Goal: Transaction & Acquisition: Download file/media

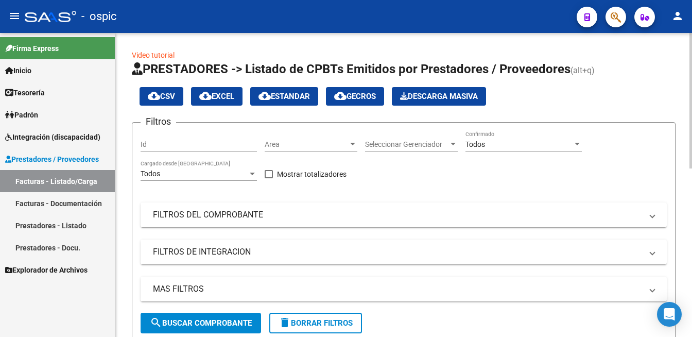
click at [690, 47] on div at bounding box center [690, 185] width 3 height 304
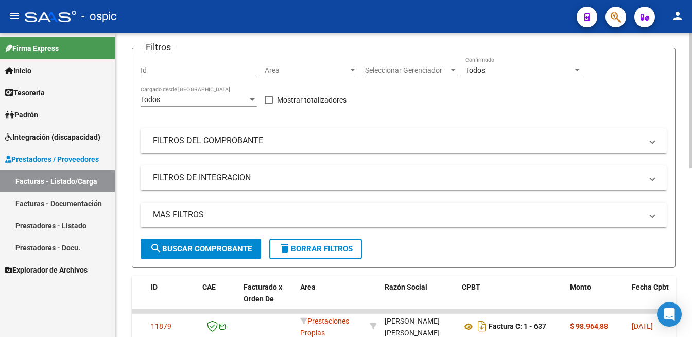
click at [231, 248] on span "search Buscar Comprobante" at bounding box center [201, 248] width 102 height 9
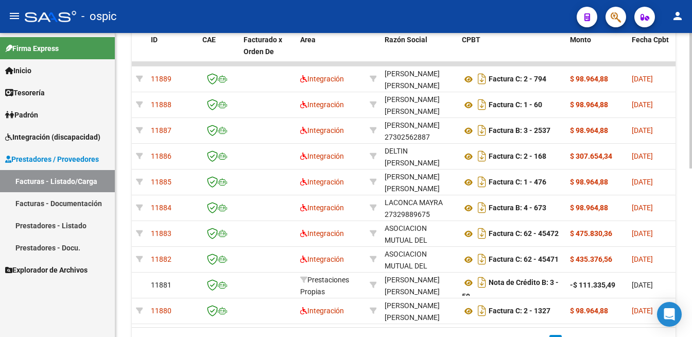
scroll to position [342, 0]
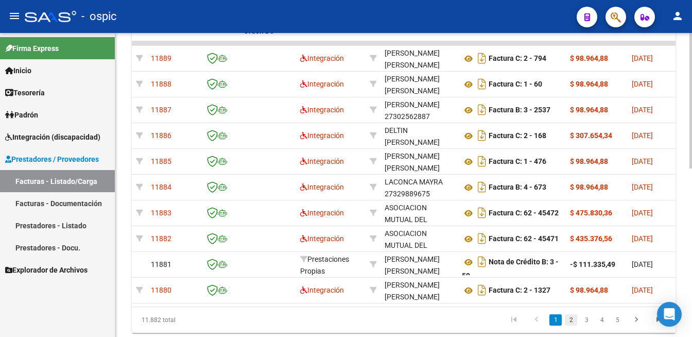
click at [571, 325] on link "2" at bounding box center [571, 319] width 12 height 11
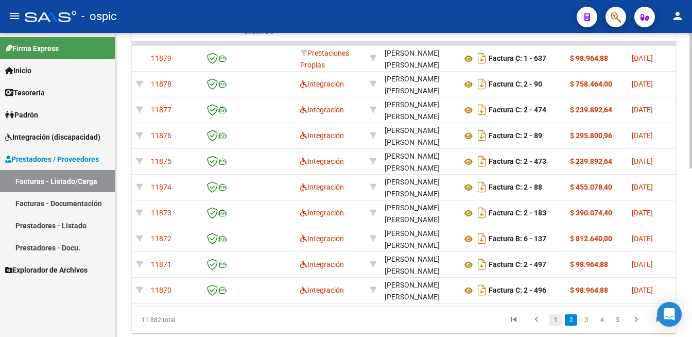
click at [556, 325] on link "1" at bounding box center [555, 319] width 12 height 11
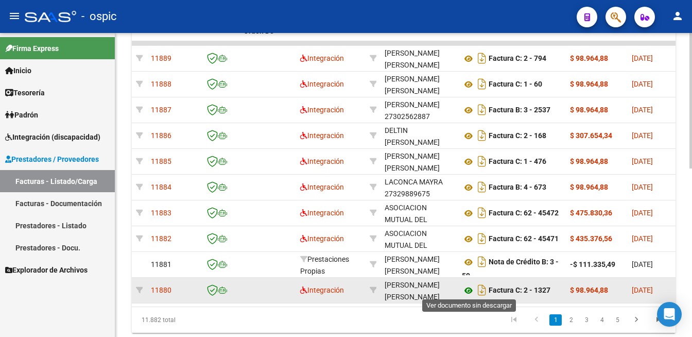
click at [464, 287] on icon at bounding box center [468, 290] width 13 height 12
click at [467, 290] on icon at bounding box center [468, 290] width 13 height 12
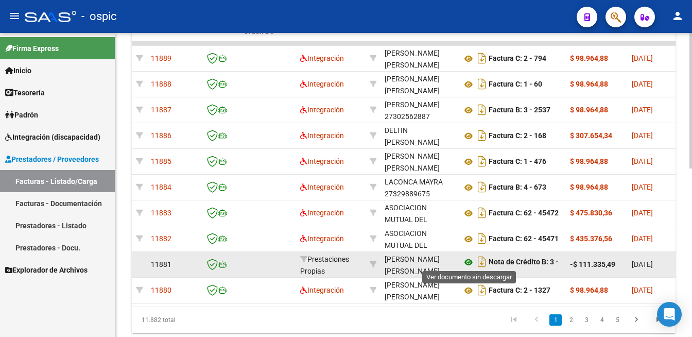
click at [469, 257] on icon at bounding box center [468, 262] width 13 height 12
click at [468, 263] on icon at bounding box center [468, 262] width 13 height 12
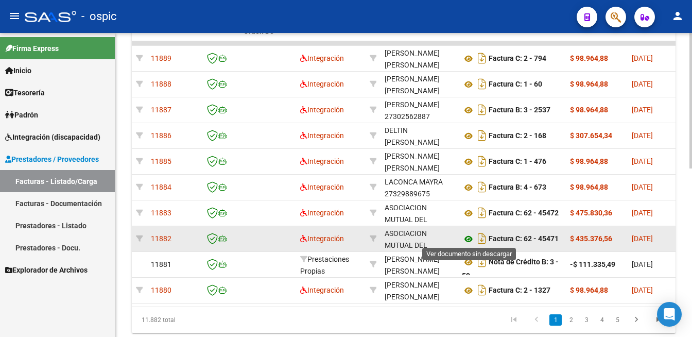
click at [464, 237] on icon at bounding box center [468, 239] width 13 height 12
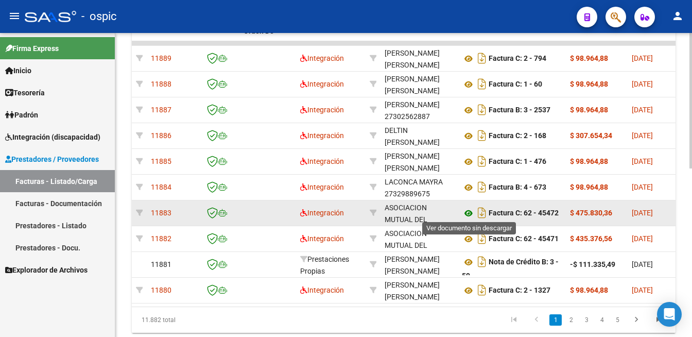
click at [467, 207] on icon at bounding box center [468, 213] width 13 height 12
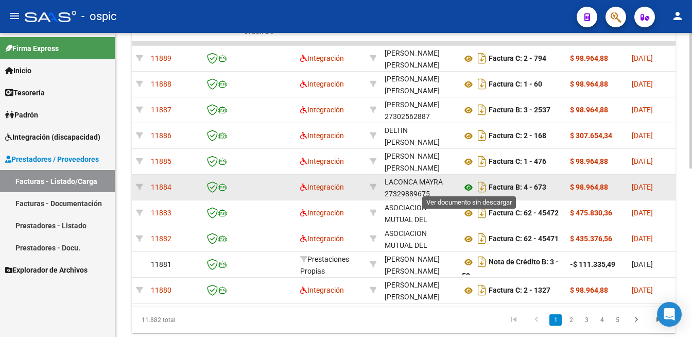
click at [468, 186] on icon at bounding box center [468, 187] width 13 height 12
click at [465, 185] on icon at bounding box center [468, 187] width 13 height 12
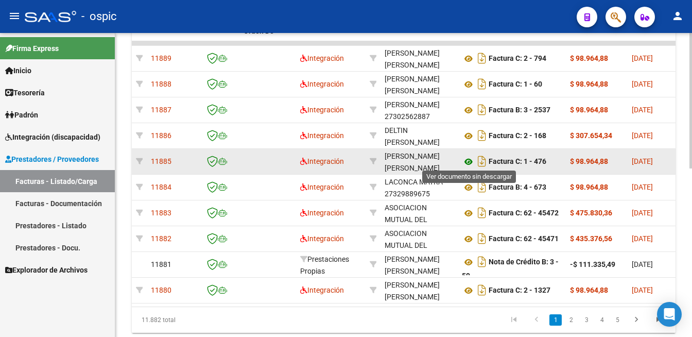
click at [466, 157] on icon at bounding box center [468, 161] width 13 height 12
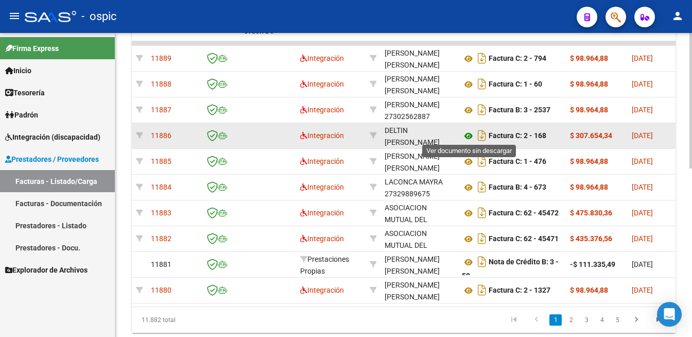
click at [467, 132] on icon at bounding box center [468, 136] width 13 height 12
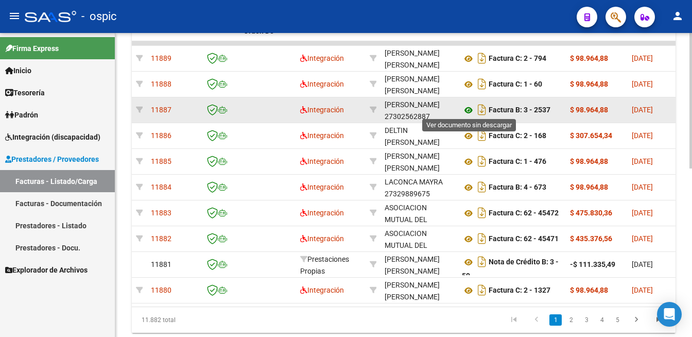
click at [470, 107] on icon at bounding box center [468, 110] width 13 height 12
click at [467, 108] on icon at bounding box center [468, 110] width 13 height 12
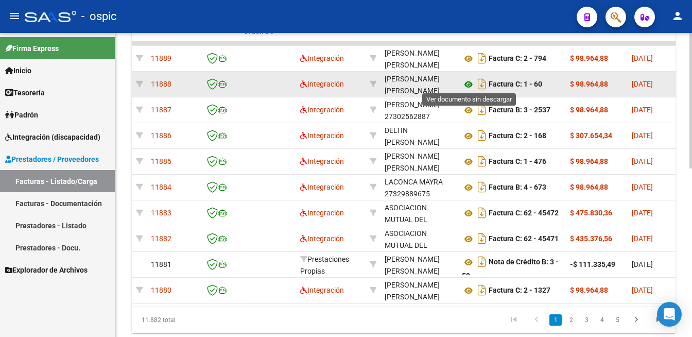
click at [466, 81] on icon at bounding box center [468, 84] width 13 height 12
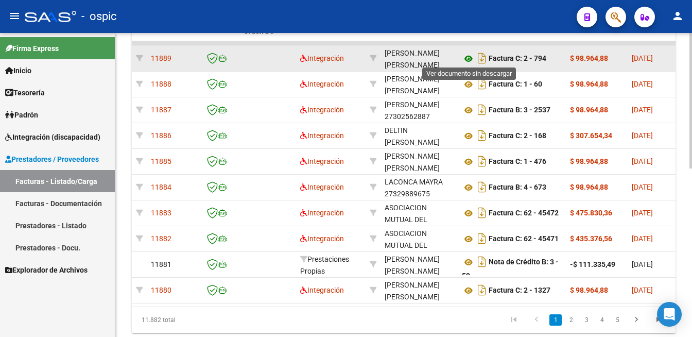
click at [471, 55] on icon at bounding box center [468, 58] width 13 height 12
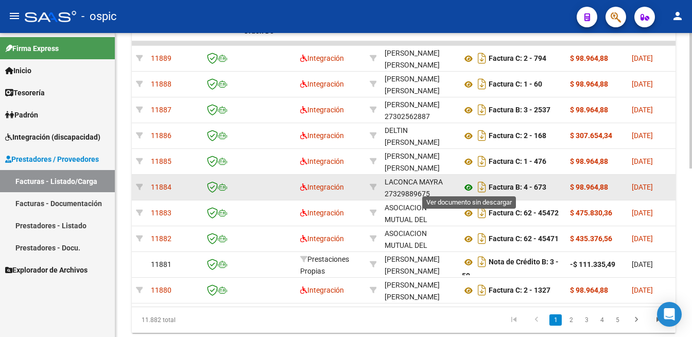
click at [472, 186] on icon at bounding box center [468, 187] width 13 height 12
